Goal: Navigation & Orientation: Find specific page/section

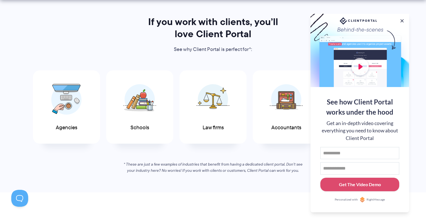
scroll to position [277, 0]
click at [401, 19] on button at bounding box center [402, 20] width 7 height 7
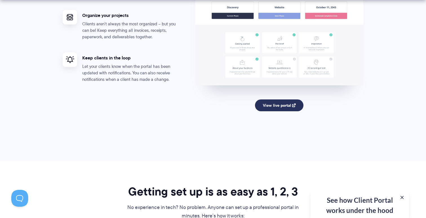
scroll to position [1136, 0]
click at [270, 105] on link "View live portal" at bounding box center [279, 105] width 49 height 12
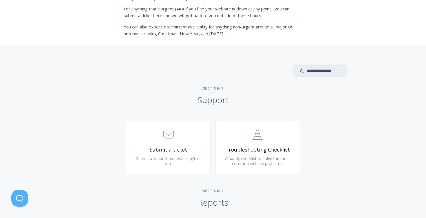
scroll to position [199, 0]
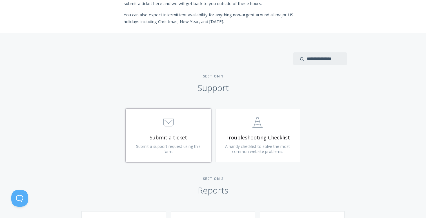
click at [192, 140] on span "Submit a ticket" at bounding box center [168, 137] width 67 height 6
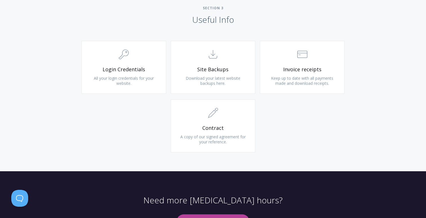
scroll to position [537, 0]
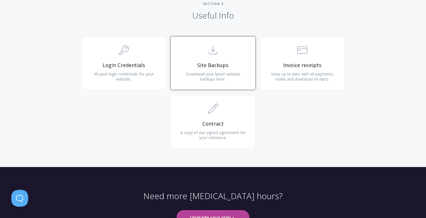
click at [229, 65] on span "Site Backups" at bounding box center [212, 65] width 67 height 6
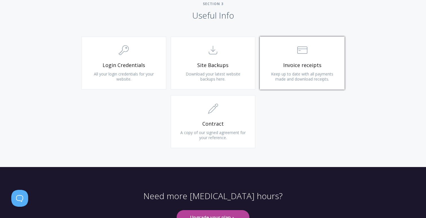
click at [325, 54] on span ".st0{fill:none;stroke:#000000;stroke-width:2;stroke-miterlimit:10;} Financial" at bounding box center [301, 50] width 67 height 17
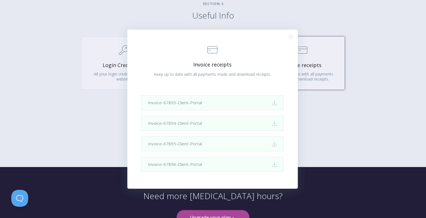
click at [325, 54] on div ".st0{fill:none;stroke:#000000;stroke-width:2;stroke-miterlimit:10;} Financial I…" at bounding box center [213, 109] width 426 height 218
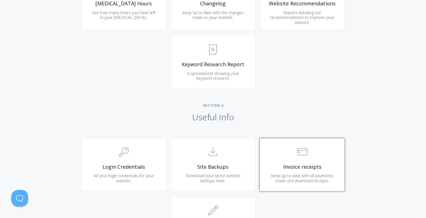
scroll to position [423, 0]
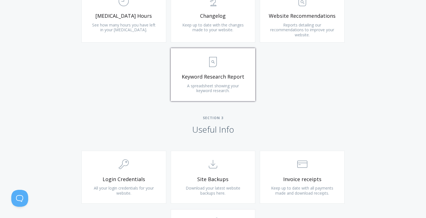
click at [225, 80] on span "Keyword Research Report" at bounding box center [212, 77] width 67 height 6
